Goal: Transaction & Acquisition: Purchase product/service

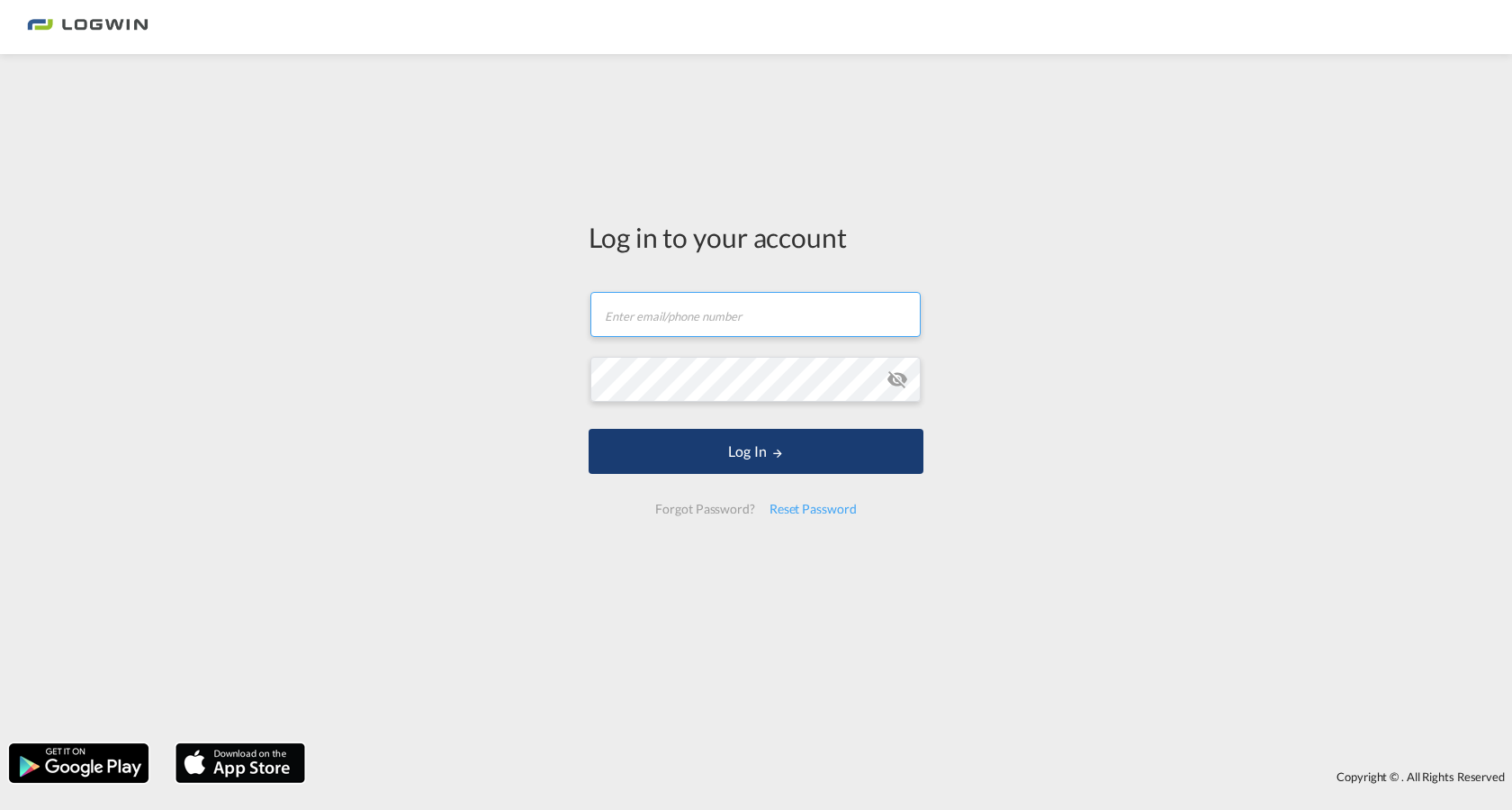
type input "[PERSON_NAME][EMAIL_ADDRESS][PERSON_NAME][DOMAIN_NAME]"
click at [752, 453] on button "Log In" at bounding box center [755, 451] width 334 height 45
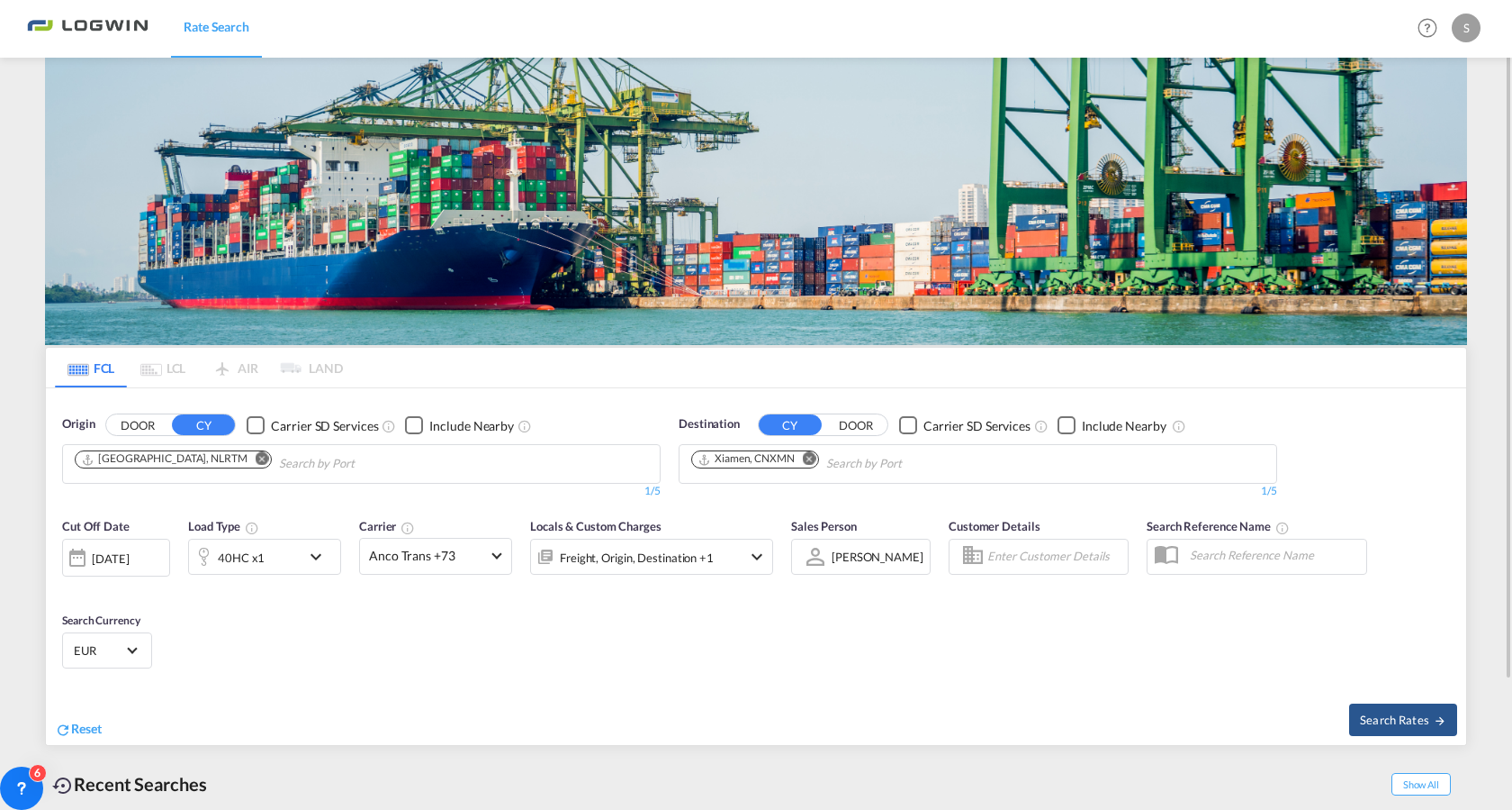
click at [814, 461] on md-icon "Remove" at bounding box center [810, 459] width 14 height 14
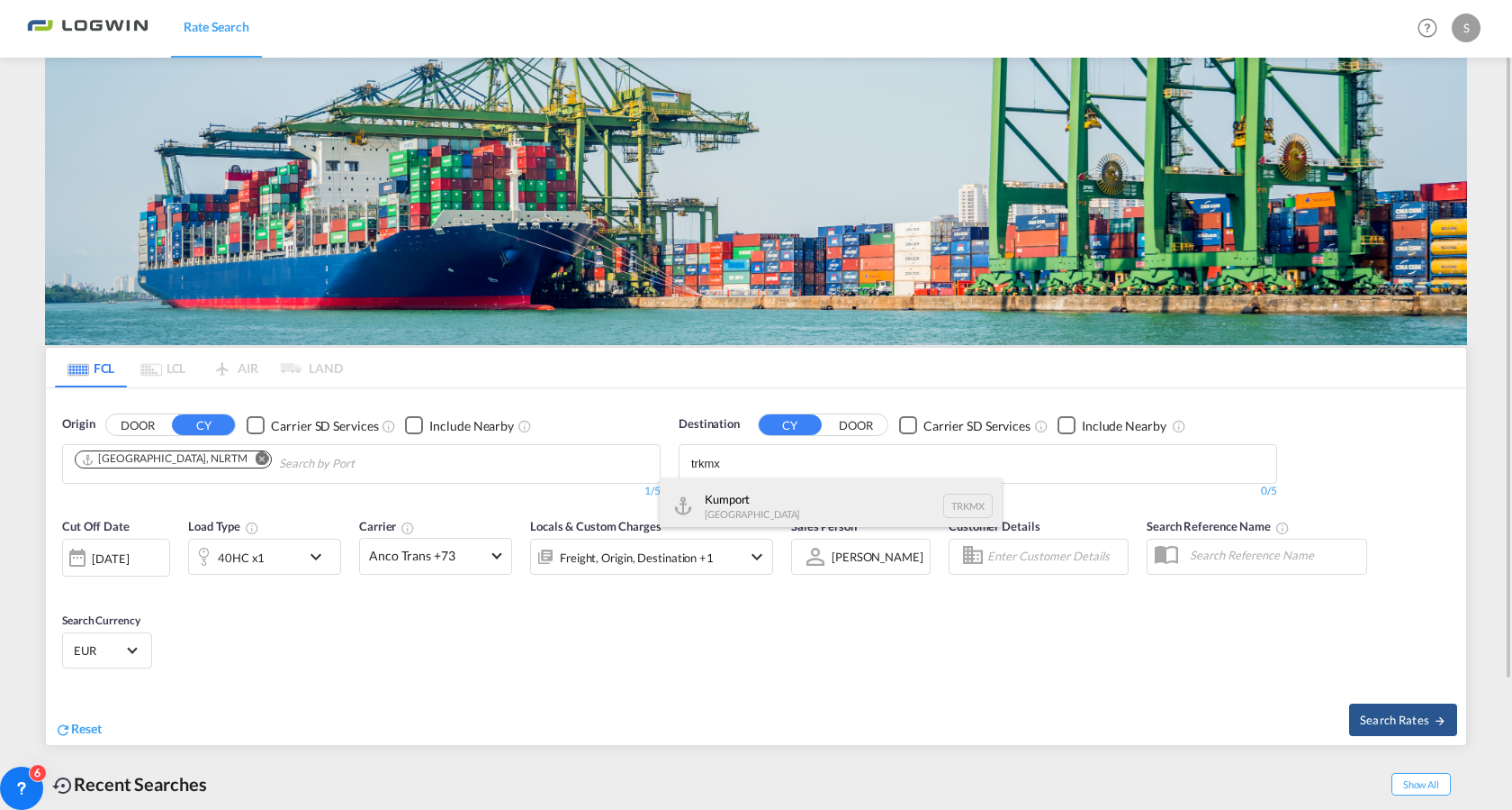
type input "trkmx"
click at [787, 497] on div "Kumport [GEOGRAPHIC_DATA] TRKMX" at bounding box center [830, 505] width 342 height 54
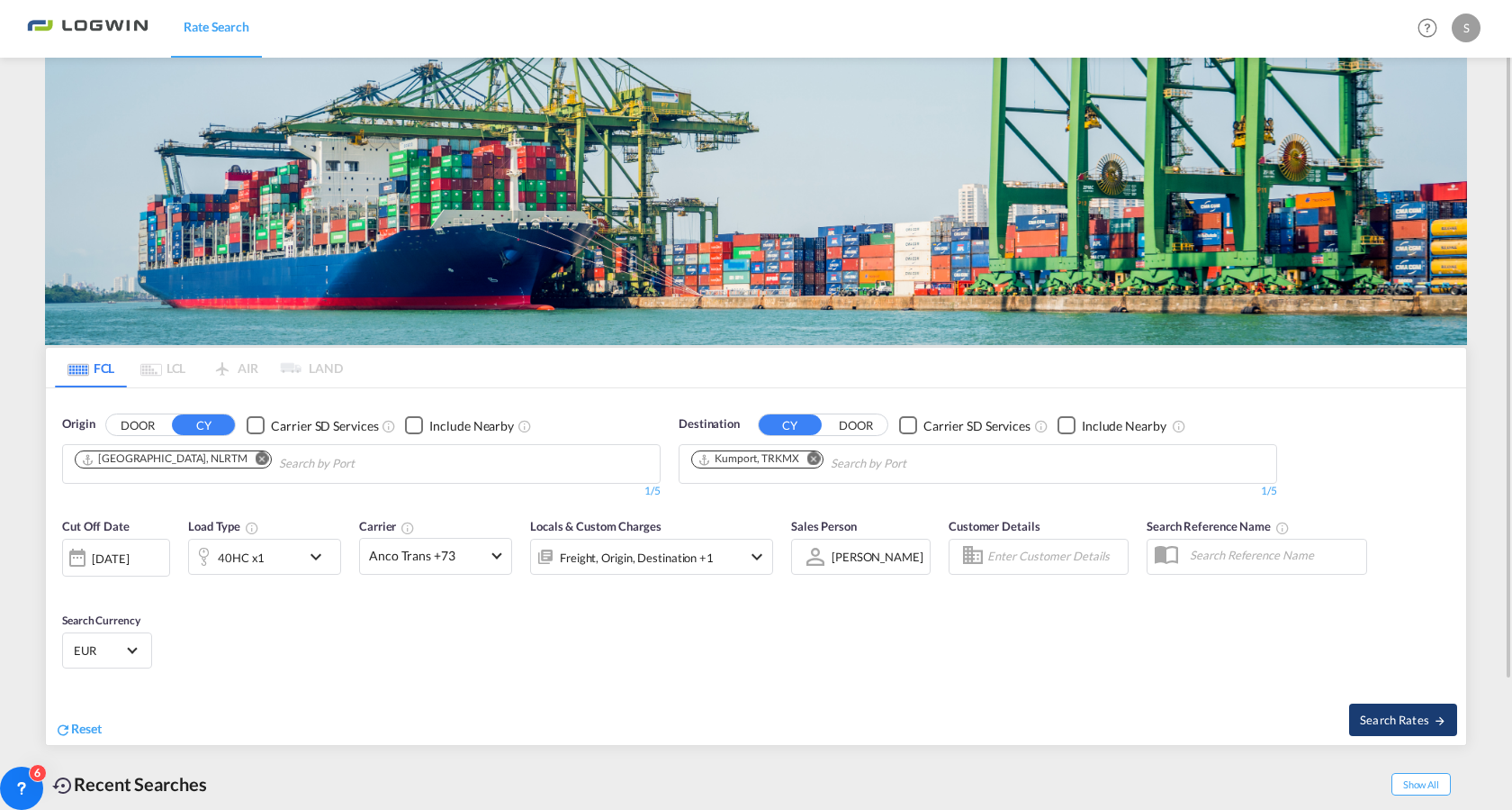
click at [1363, 723] on span "Search Rates" at bounding box center [1403, 720] width 86 height 15
type input "NLRTM to TRKMX / [DATE]"
click at [256, 465] on md-icon "Remove" at bounding box center [263, 459] width 14 height 14
click at [200, 465] on body "Rate Search Rate Search Help Resources Product Release S My Profile Logout FCL …" at bounding box center [756, 405] width 1512 height 810
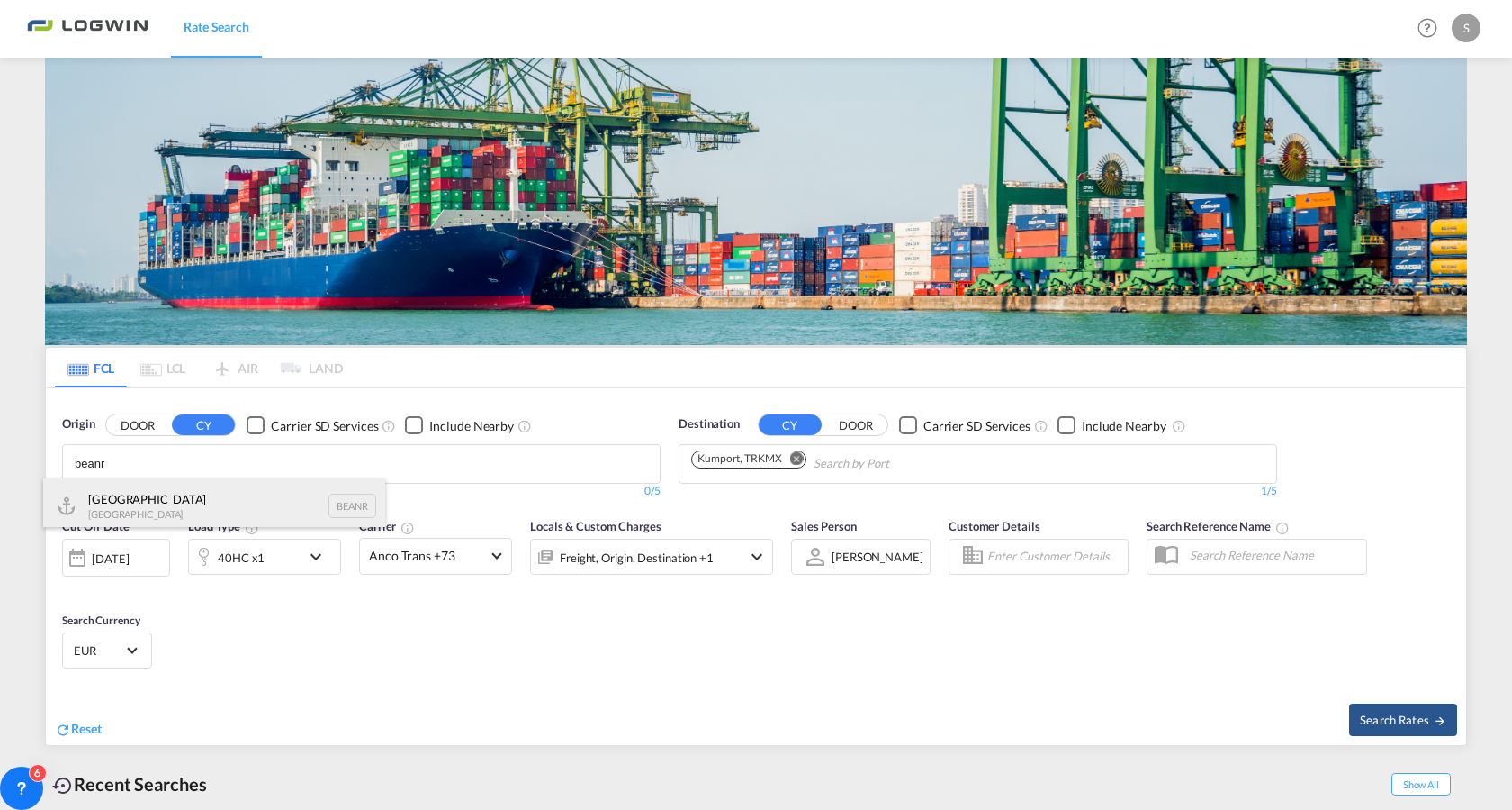
type input "beanr"
click at [180, 502] on div "Antwerp [GEOGRAPHIC_DATA] BEANR" at bounding box center [214, 505] width 342 height 54
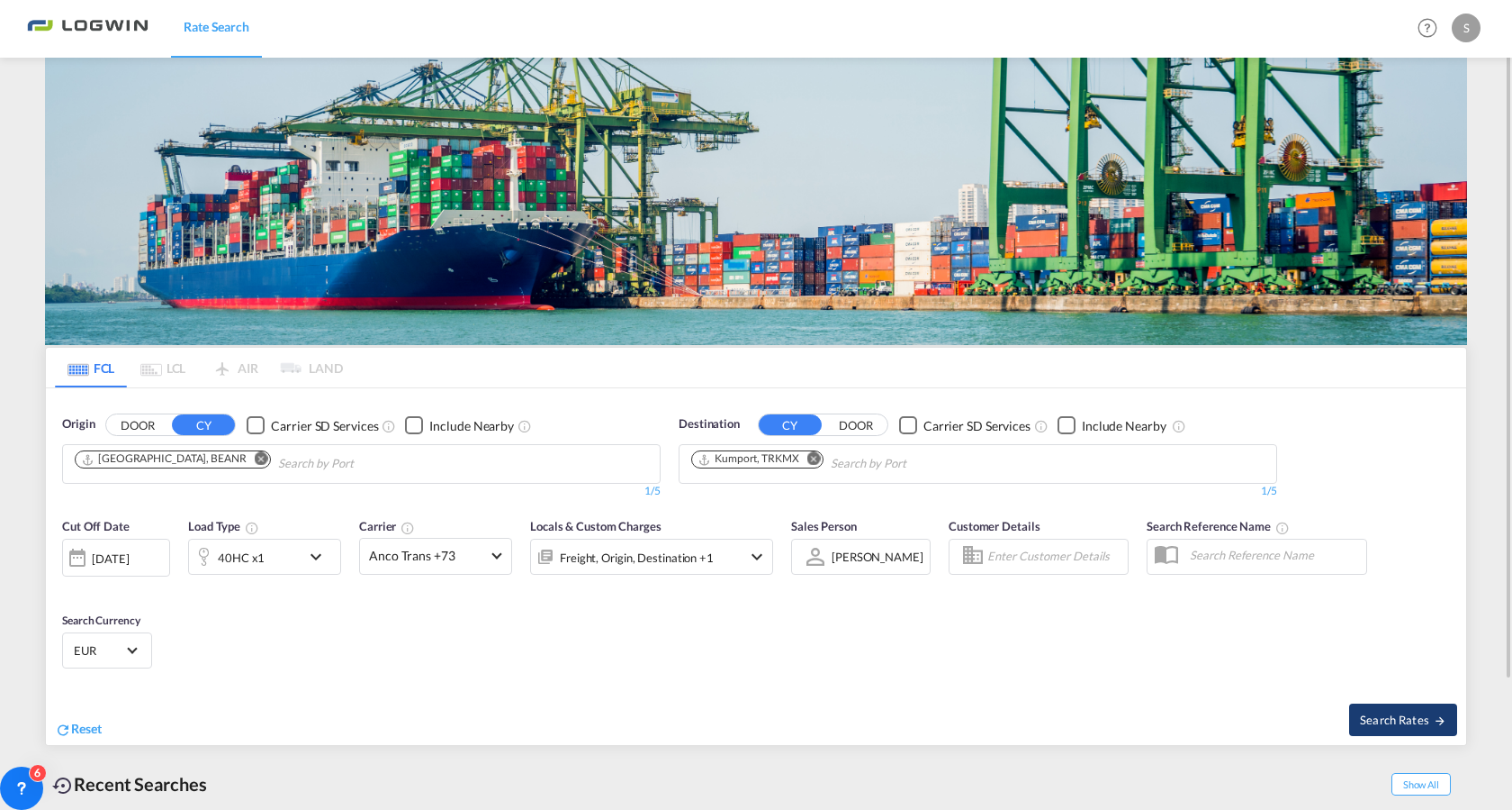
click at [1422, 721] on span "Search Rates" at bounding box center [1403, 720] width 86 height 15
type input "BEANR to TRKMX / [DATE]"
